Goal: Task Accomplishment & Management: Use online tool/utility

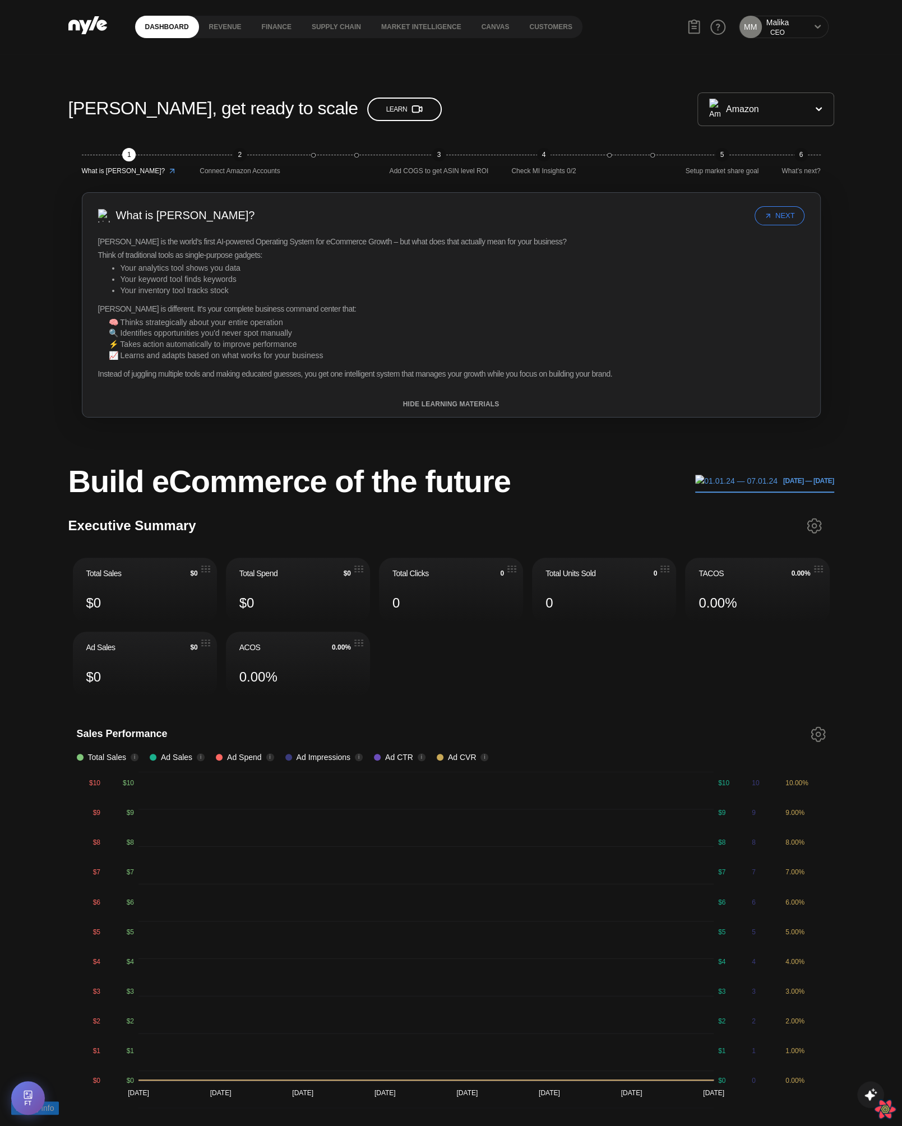
click at [782, 31] on div "CEO" at bounding box center [777, 33] width 22 height 10
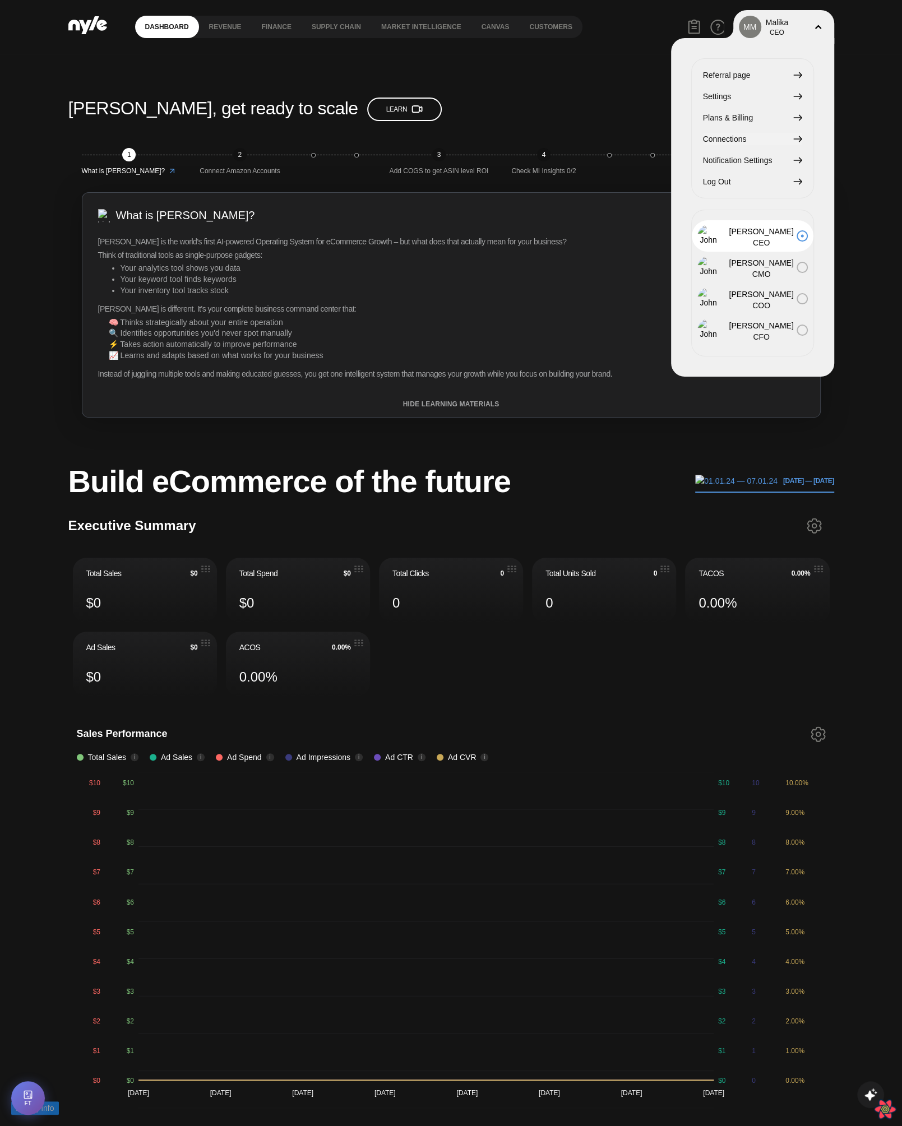
click at [729, 138] on span "Connections" at bounding box center [725, 139] width 44 height 12
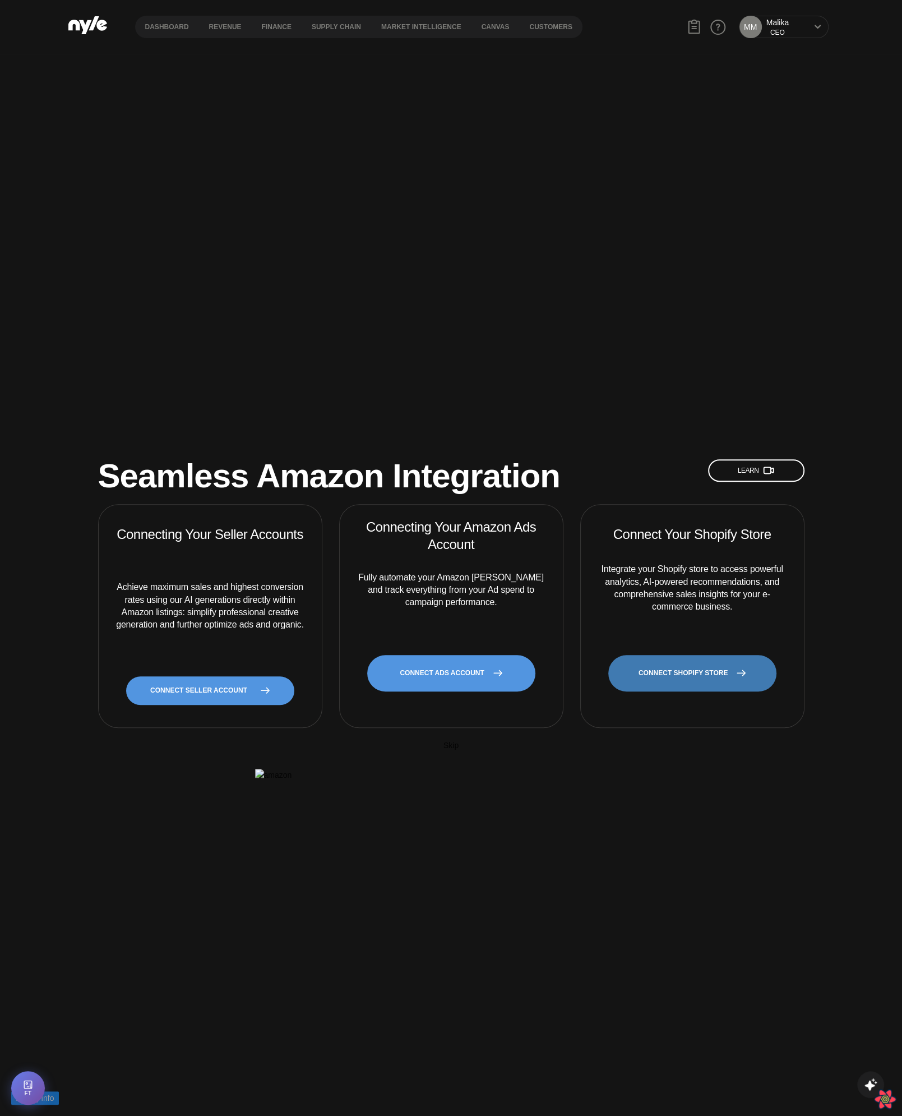
click at [696, 684] on link "CONNECT SHOPIFY STORE" at bounding box center [692, 673] width 168 height 36
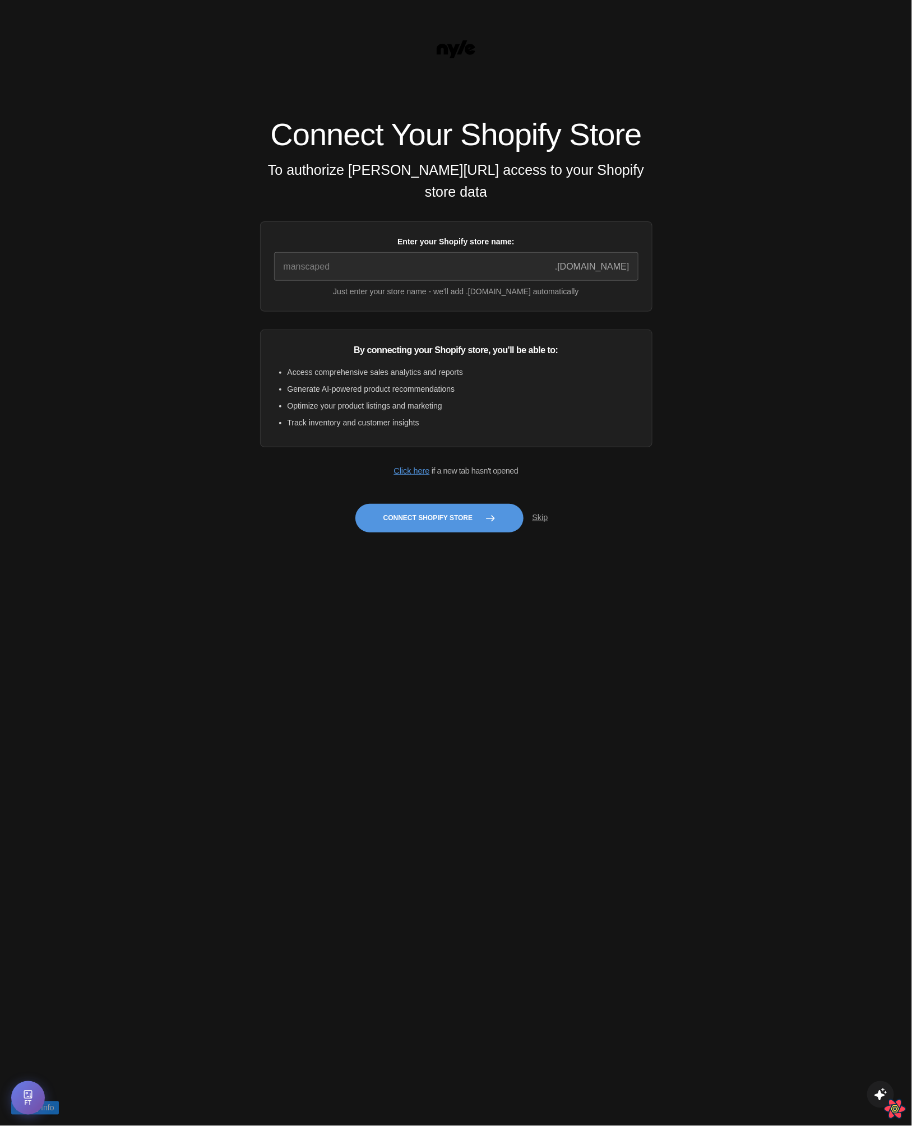
click at [484, 693] on div "Connect Your Shopify Store To authorize [PERSON_NAME][URL] access to your Shopi…" at bounding box center [456, 563] width 912 height 1126
click at [372, 278] on input "Enter your Shopify store name:" at bounding box center [456, 266] width 364 height 29
type input "quickstart-36f922e9"
click at [442, 525] on button "Connect Shopify Store" at bounding box center [439, 518] width 168 height 29
click at [493, 660] on div "Connect Your Shopify Store To authorize [PERSON_NAME][URL] access to your Shopi…" at bounding box center [456, 563] width 912 height 1126
